Goal: Task Accomplishment & Management: Manage account settings

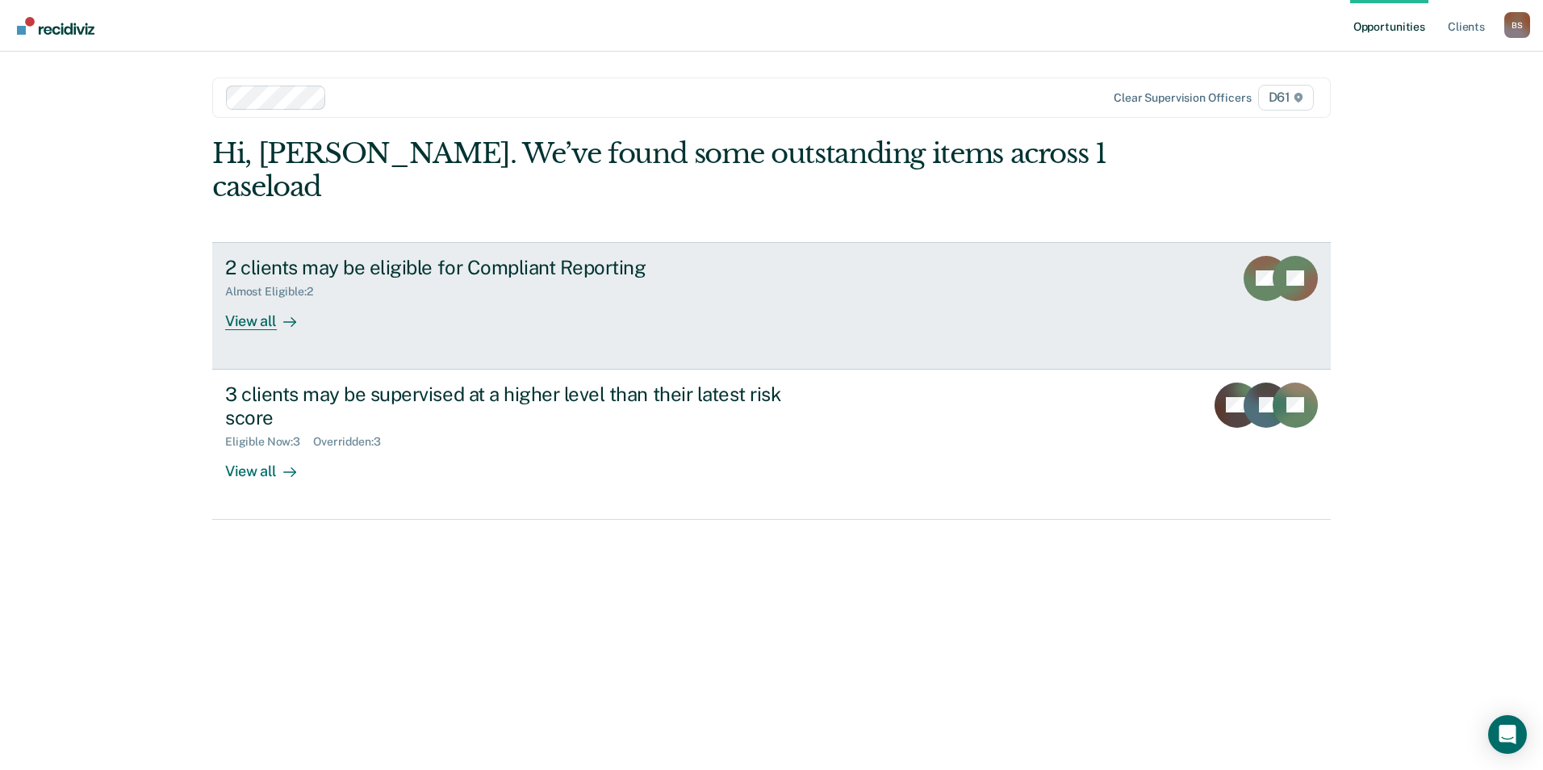
click at [242, 299] on div "View all" at bounding box center [270, 314] width 90 height 31
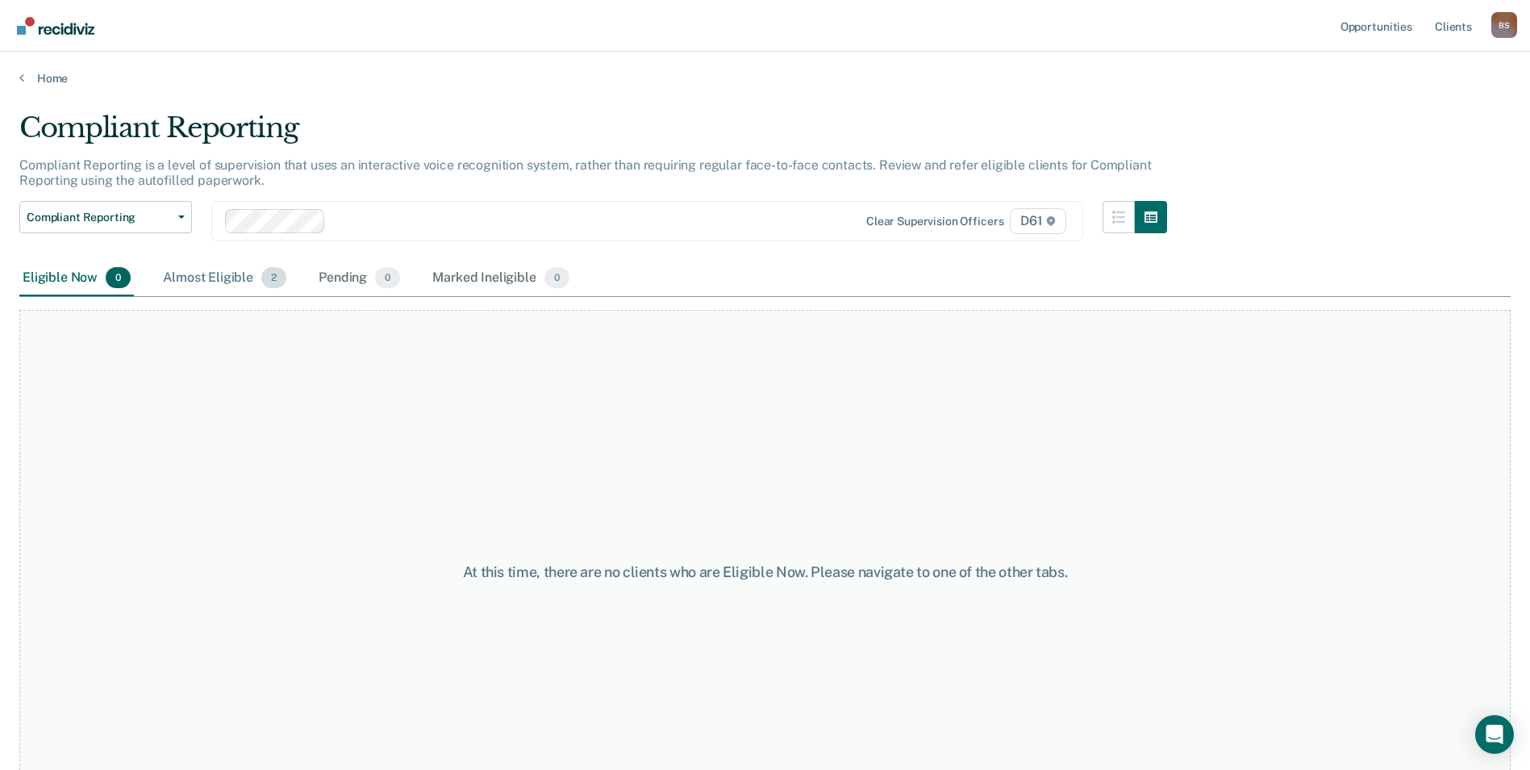
click at [198, 274] on div "Almost Eligible 2" at bounding box center [225, 278] width 130 height 35
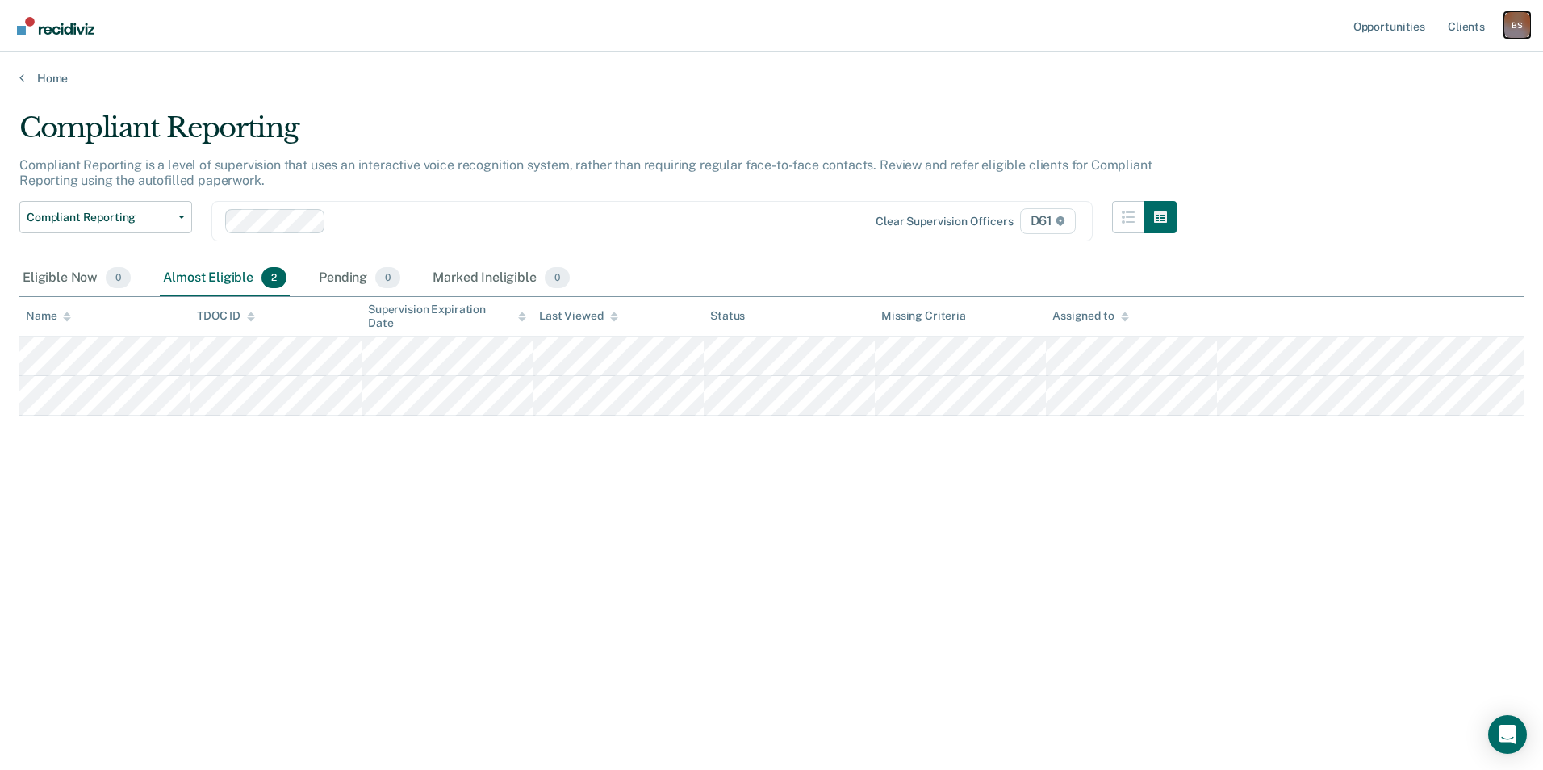
click at [1521, 25] on div "B S" at bounding box center [1517, 25] width 26 height 26
click at [1415, 62] on link "Profile" at bounding box center [1452, 66] width 130 height 14
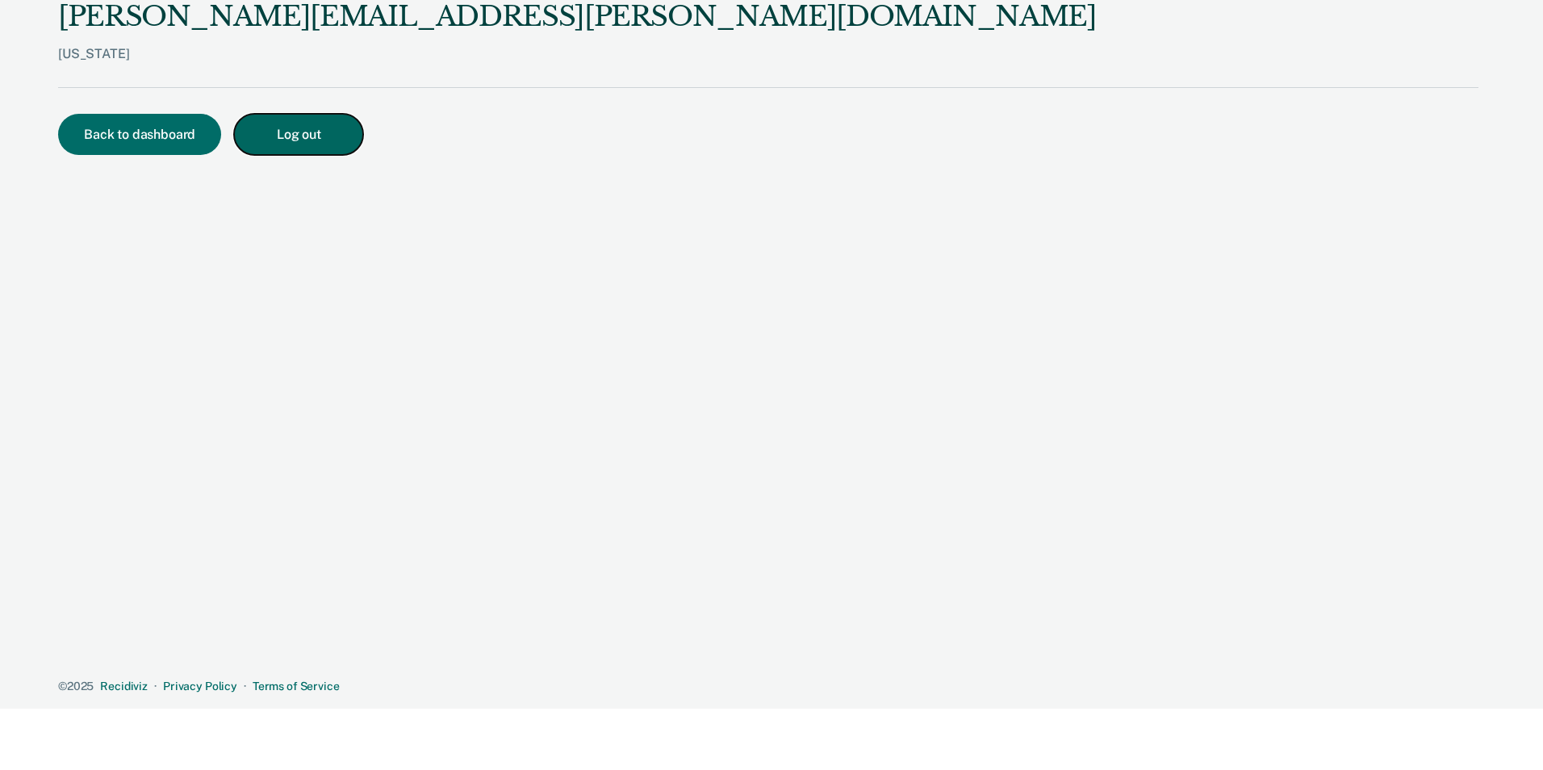
click at [273, 136] on button "Log out" at bounding box center [298, 134] width 129 height 41
